Goal: Browse casually: Explore the website without a specific task or goal

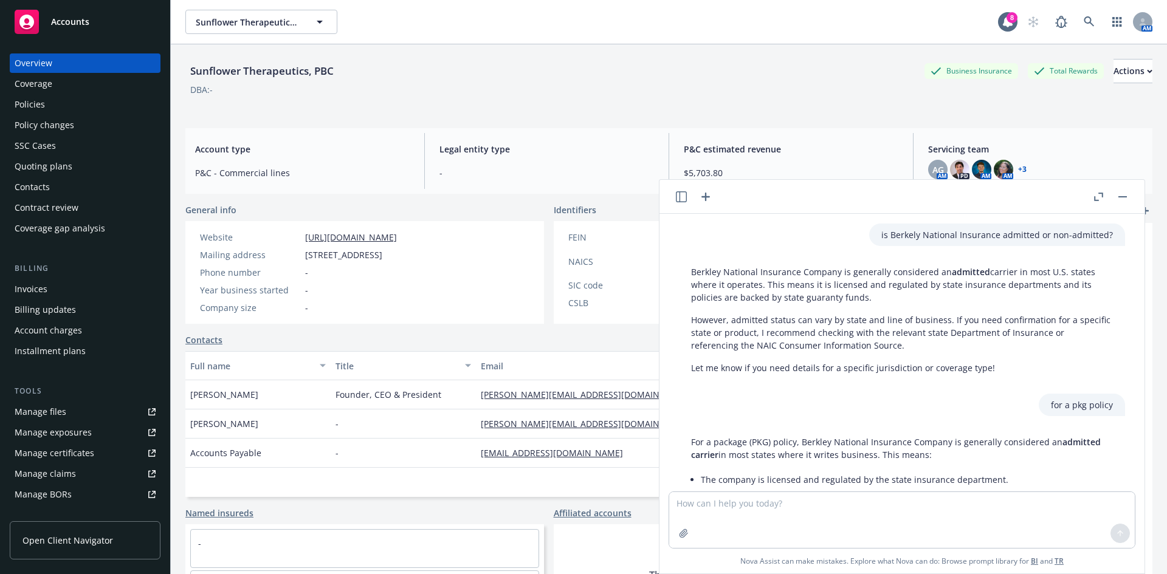
scroll to position [180, 0]
